Goal: Navigation & Orientation: Find specific page/section

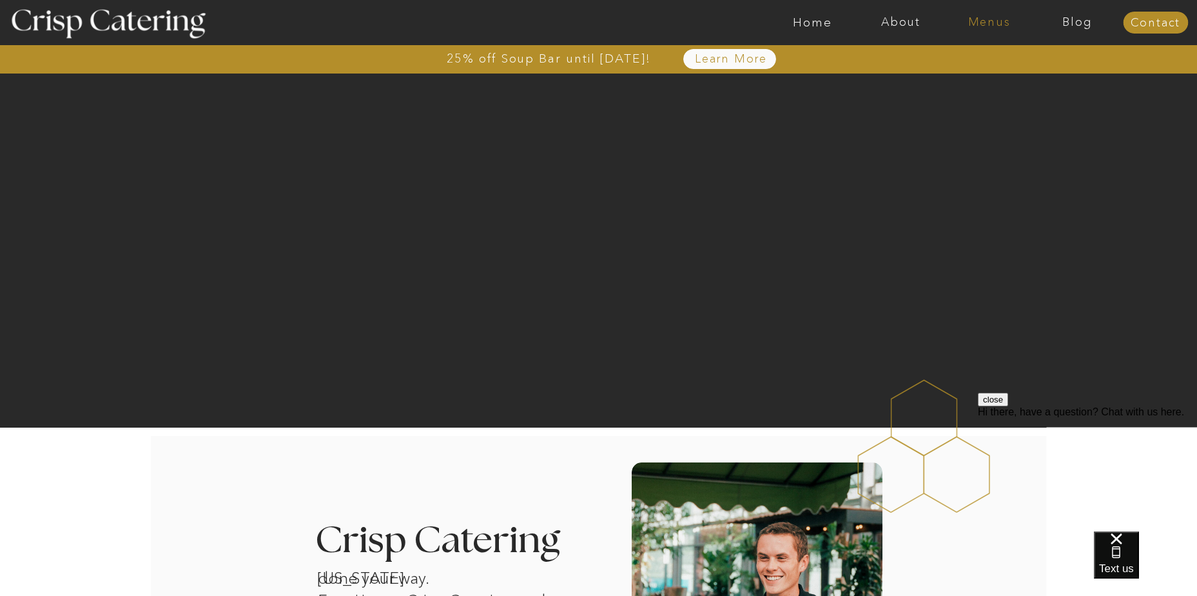
click at [994, 20] on nav "Menus" at bounding box center [989, 22] width 88 height 13
click at [972, 78] on nav "Winter (Sep-Feb)" at bounding box center [989, 76] width 106 height 12
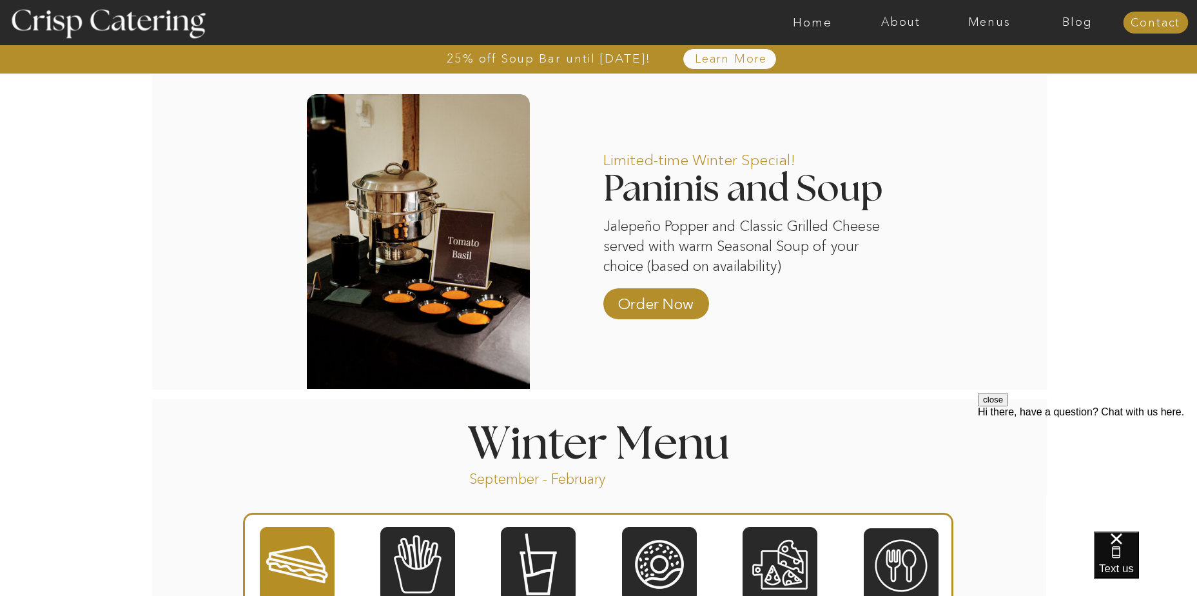
scroll to position [1225, 0]
